Goal: Task Accomplishment & Management: Manage account settings

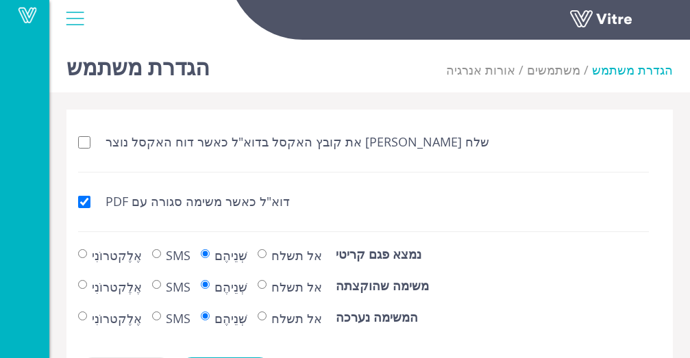
click at [297, 97] on div "הגדרת משתמש אורות אנרגיה משתמשים הגדרת משתמש שלח [PERSON_NAME] את קובץ האקסל בד…" at bounding box center [369, 219] width 641 height 370
click at [299, 83] on div "הגדרת משתמש אורות אנרגיה משתמשים הגדרת משתמש" at bounding box center [369, 63] width 641 height 58
click at [111, 254] on font "אֶלֶקטרוֹנִי" at bounding box center [117, 256] width 50 height 16
click at [87, 254] on input "אֶלֶקטרוֹנִי" at bounding box center [82, 253] width 9 height 9
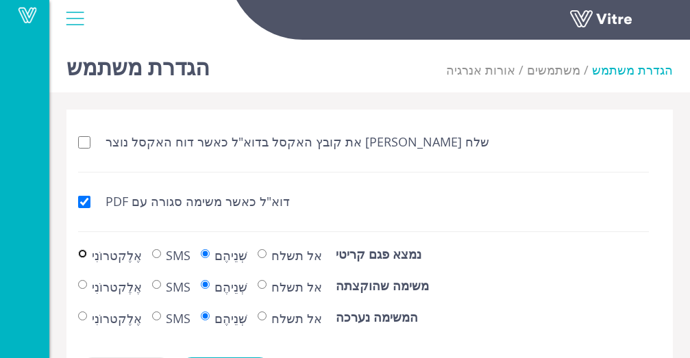
radio input "true"
drag, startPoint x: 84, startPoint y: 251, endPoint x: 103, endPoint y: 259, distance: 20.6
click at [84, 252] on input "אֶלֶקטרוֹנִי" at bounding box center [82, 253] width 9 height 9
click at [87, 253] on input "שְׁנֵיהֶם" at bounding box center [82, 253] width 9 height 9
radio input "true"
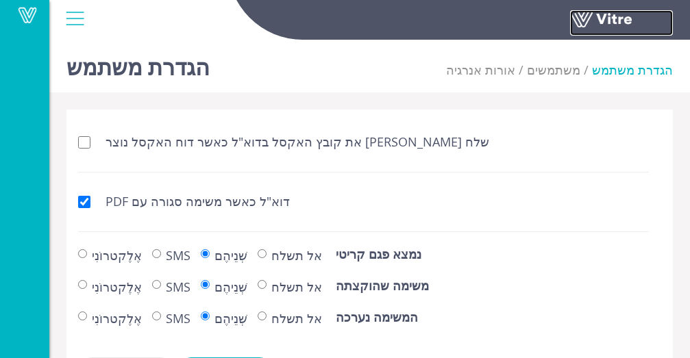
click at [623, 24] on link at bounding box center [621, 22] width 103 height 25
